Goal: Task Accomplishment & Management: Manage account settings

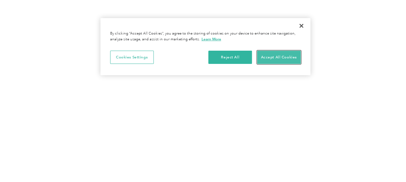
click at [284, 57] on button "Accept All Cookies" at bounding box center [279, 58] width 44 height 14
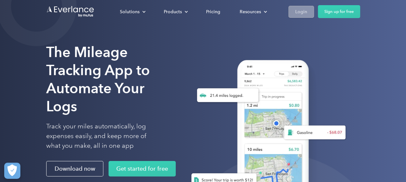
click at [304, 10] on div "Login" at bounding box center [302, 12] width 12 height 8
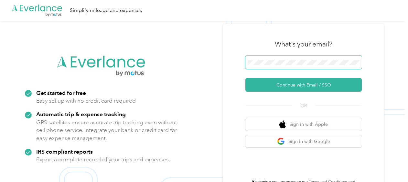
click at [274, 59] on span at bounding box center [303, 63] width 116 height 14
click at [259, 68] on span at bounding box center [303, 63] width 116 height 14
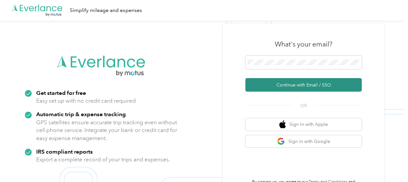
click at [260, 84] on button "Continue with Email / SSO" at bounding box center [303, 85] width 116 height 14
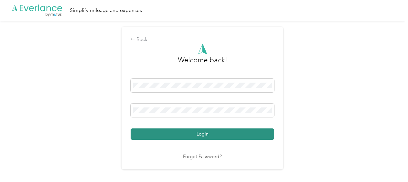
click at [205, 134] on button "Login" at bounding box center [203, 134] width 144 height 11
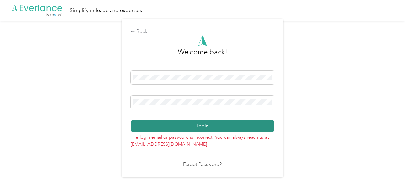
click at [239, 128] on button "Login" at bounding box center [203, 126] width 144 height 11
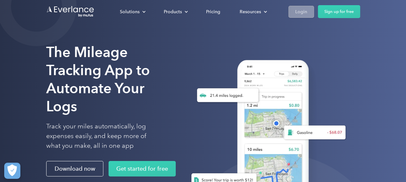
click at [307, 11] on link "Login" at bounding box center [302, 12] width 26 height 12
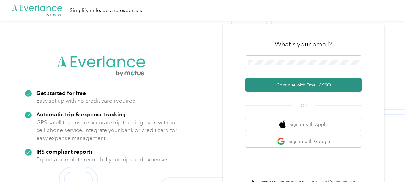
click at [287, 84] on button "Continue with Email / SSO" at bounding box center [303, 85] width 116 height 14
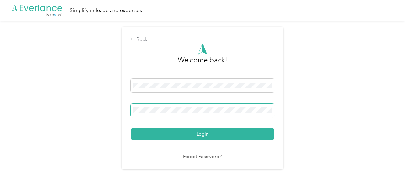
click at [131, 129] on button "Login" at bounding box center [203, 134] width 144 height 11
